Goal: Check status: Check status

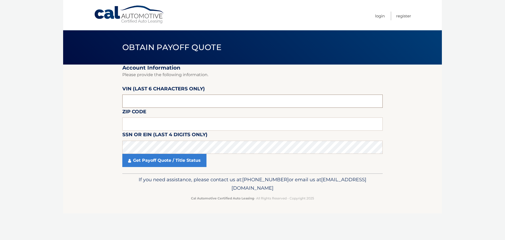
click at [151, 97] on input "text" at bounding box center [252, 100] width 260 height 13
type input "312599"
click at [124, 129] on input "text" at bounding box center [252, 123] width 260 height 13
type input "33470"
click at [154, 171] on fieldset "Account Information Please provide the following information. VIN (last 6 chara…" at bounding box center [252, 118] width 260 height 109
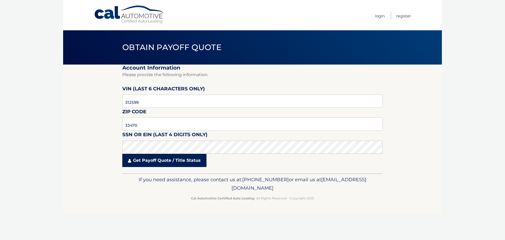
click at [158, 159] on link "Get Payoff Quote / Title Status" at bounding box center [164, 160] width 84 height 13
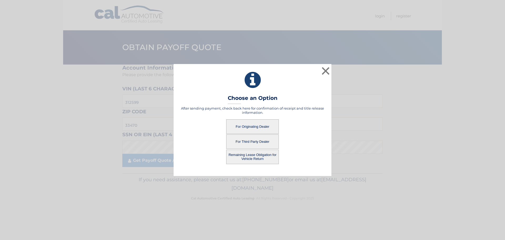
click at [259, 129] on button "For Originating Dealer" at bounding box center [252, 126] width 53 height 14
drag, startPoint x: 255, startPoint y: 125, endPoint x: 248, endPoint y: 59, distance: 67.2
click at [255, 125] on button "For Originating Dealer" at bounding box center [252, 126] width 53 height 14
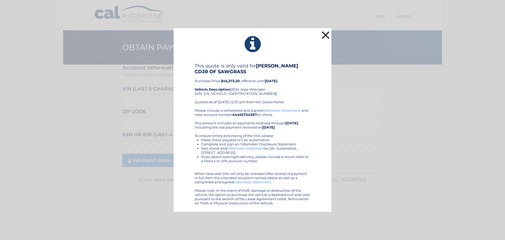
click at [327, 37] on button "×" at bounding box center [325, 35] width 11 height 11
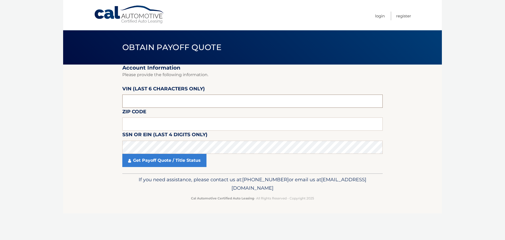
click at [186, 105] on input "text" at bounding box center [252, 100] width 260 height 13
click at [160, 101] on input "text" at bounding box center [252, 100] width 260 height 13
type input "312599"
click at [148, 119] on input "text" at bounding box center [252, 123] width 260 height 13
type input "33470"
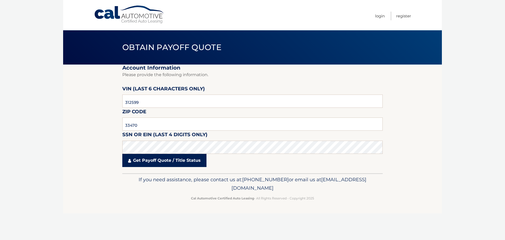
click at [136, 165] on link "Get Payoff Quote / Title Status" at bounding box center [164, 160] width 84 height 13
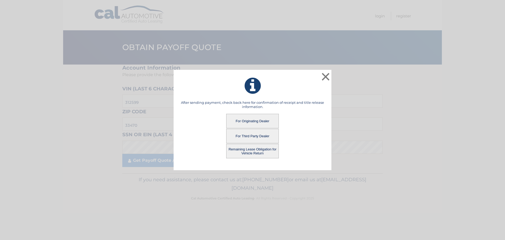
click at [247, 151] on button "Remaining Lease Obligation for Vehicle Return" at bounding box center [252, 151] width 53 height 14
click at [254, 153] on button "Remaining Lease Obligation for Vehicle Return" at bounding box center [252, 151] width 53 height 14
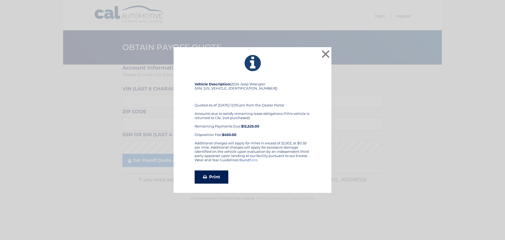
click at [212, 176] on link "Print" at bounding box center [212, 176] width 34 height 13
